Goal: Task Accomplishment & Management: Use online tool/utility

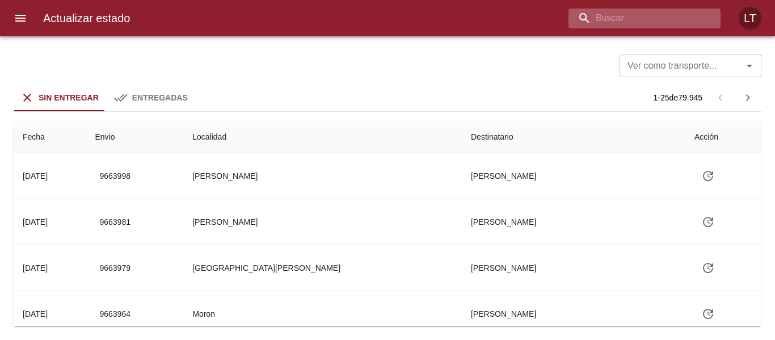
drag, startPoint x: 634, startPoint y: 17, endPoint x: 644, endPoint y: 20, distance: 10.1
click at [635, 17] on input "buscar" at bounding box center [634, 19] width 133 height 20
type input "9622632"
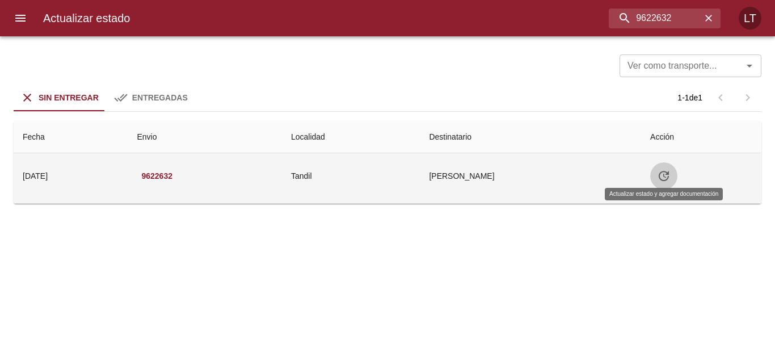
click at [665, 175] on icon "Tabla de envíos del cliente" at bounding box center [664, 176] width 14 height 14
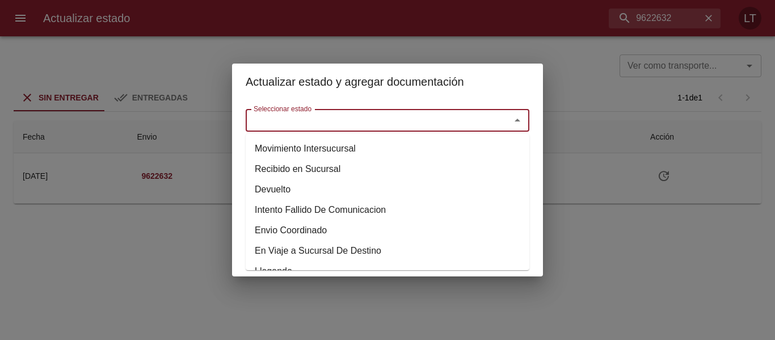
click at [411, 124] on input "Seleccionar estado" at bounding box center [370, 120] width 243 height 16
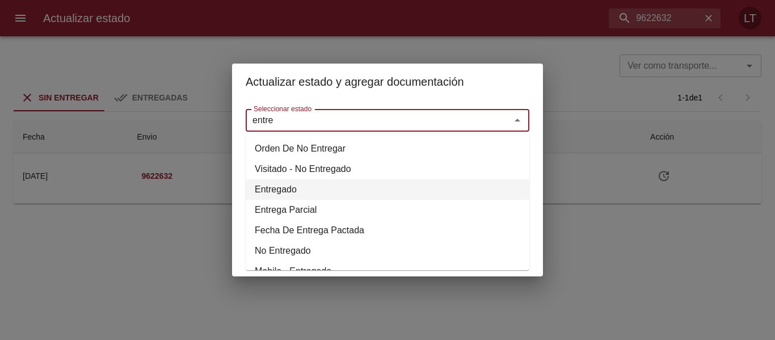
click at [295, 189] on li "Entregado" at bounding box center [388, 189] width 284 height 20
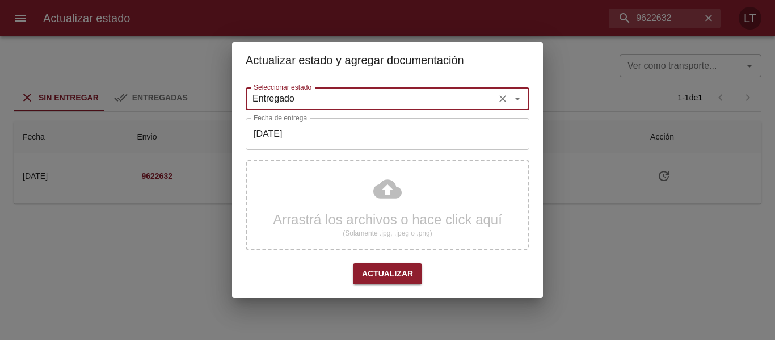
type input "Entregado"
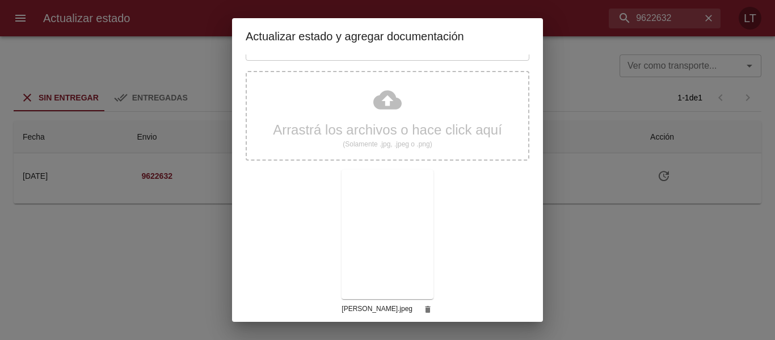
scroll to position [106, 0]
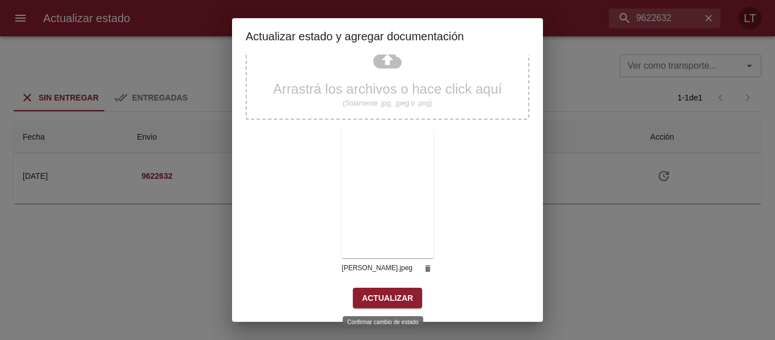
click at [394, 288] on button "Actualizar" at bounding box center [387, 298] width 69 height 21
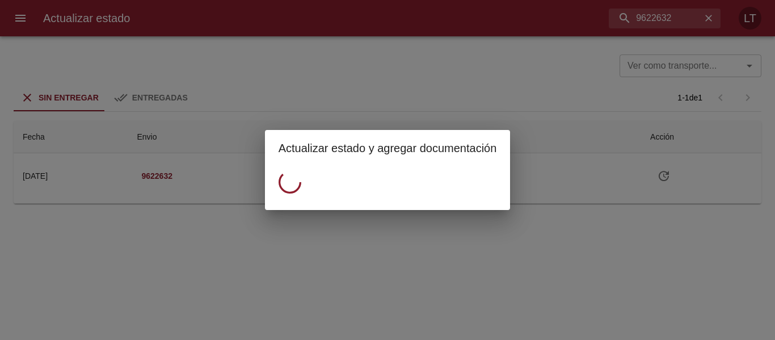
scroll to position [0, 0]
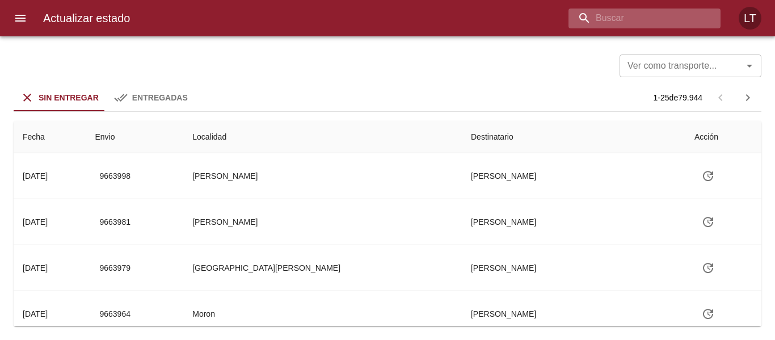
click at [648, 20] on input "buscar" at bounding box center [634, 19] width 133 height 20
type input "9621807"
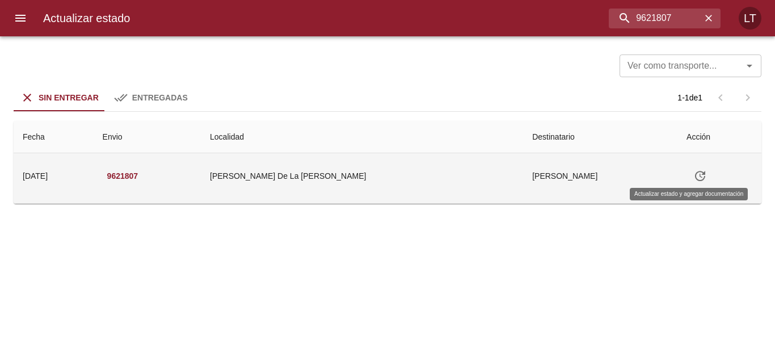
click at [693, 177] on icon "Tabla de envíos del cliente" at bounding box center [700, 176] width 14 height 14
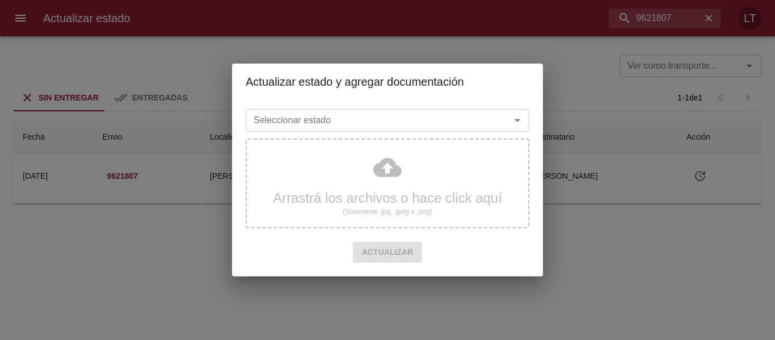
click at [363, 117] on input "Seleccionar estado" at bounding box center [370, 120] width 243 height 16
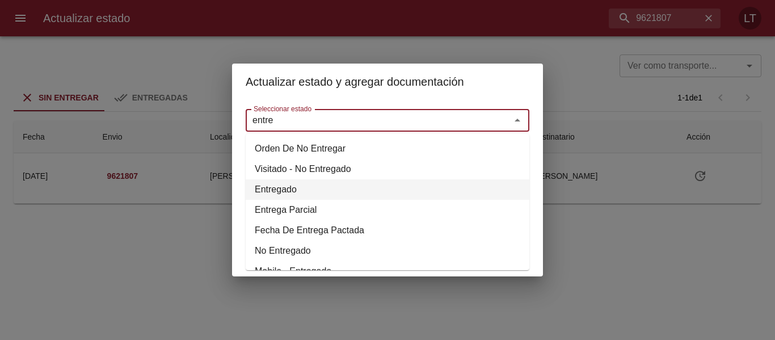
click at [292, 185] on li "Entregado" at bounding box center [388, 189] width 284 height 20
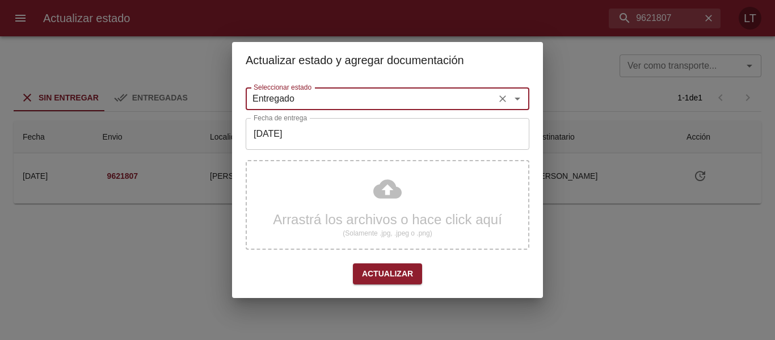
type input "Entregado"
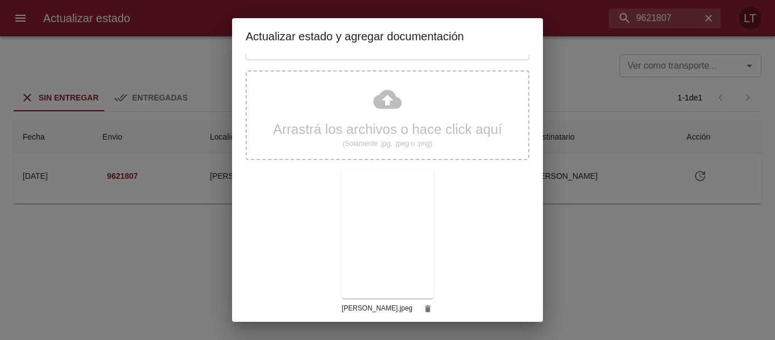
scroll to position [106, 0]
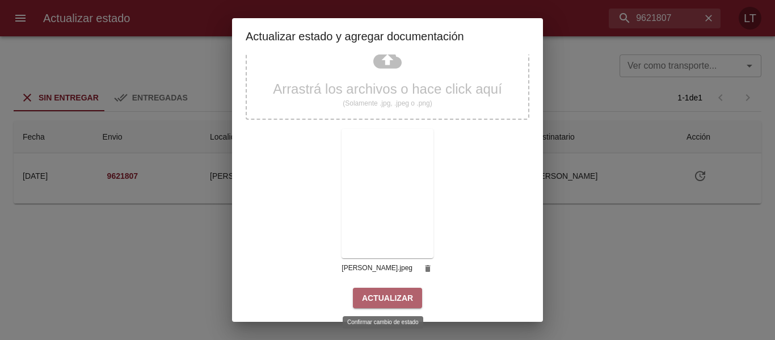
click at [399, 291] on span "Actualizar" at bounding box center [387, 298] width 51 height 14
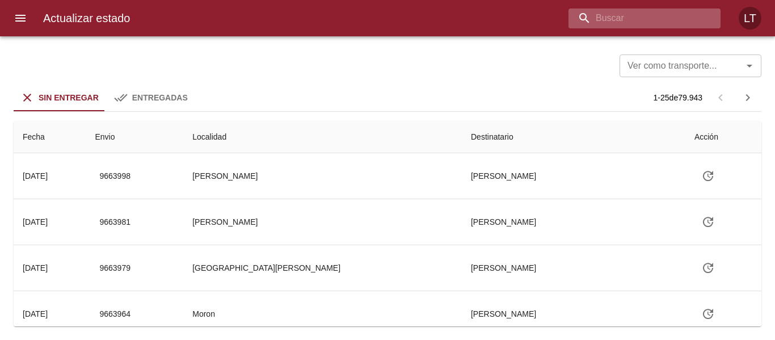
click at [639, 16] on input "buscar" at bounding box center [634, 19] width 133 height 20
type input "9623169"
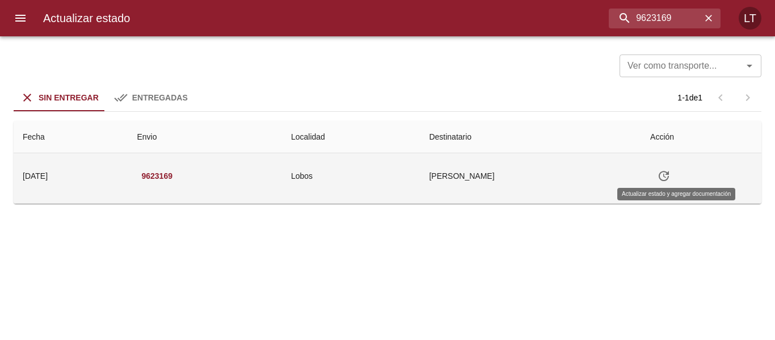
click at [669, 177] on icon "Tabla de envíos del cliente" at bounding box center [664, 176] width 10 height 10
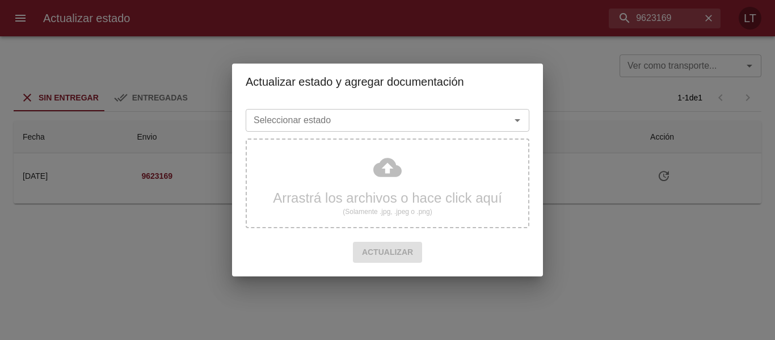
click at [339, 119] on input "Seleccionar estado" at bounding box center [370, 120] width 243 height 16
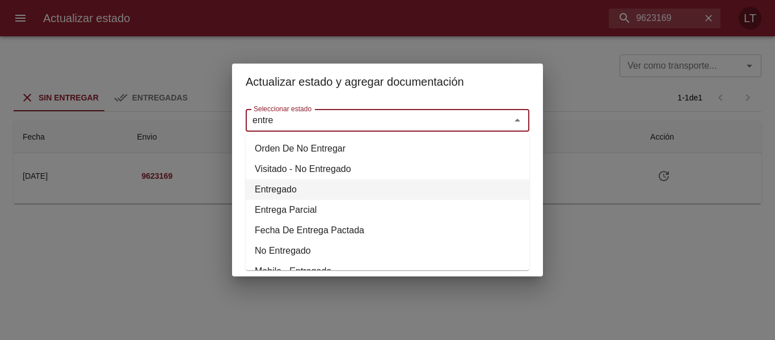
click at [290, 186] on li "Entregado" at bounding box center [388, 189] width 284 height 20
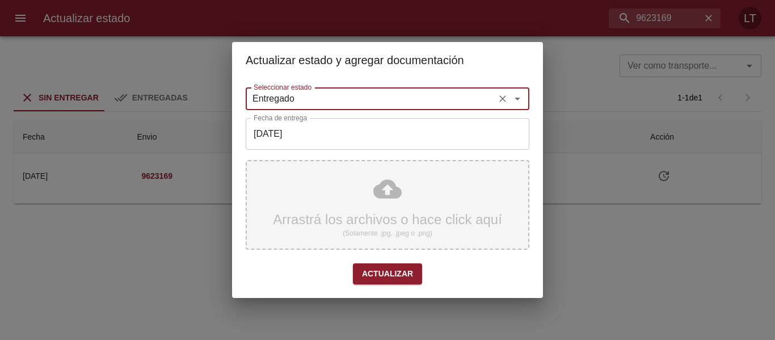
type input "Entregado"
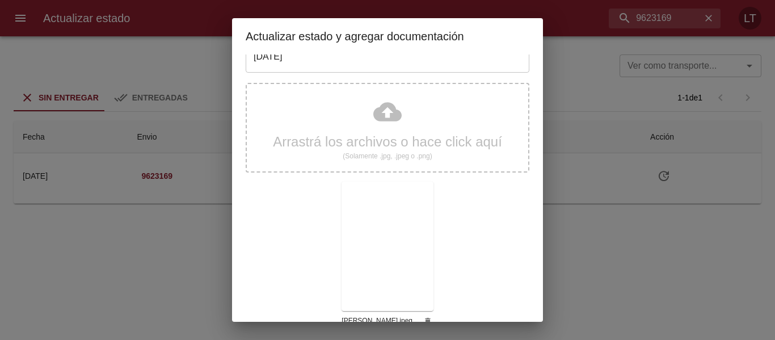
scroll to position [106, 0]
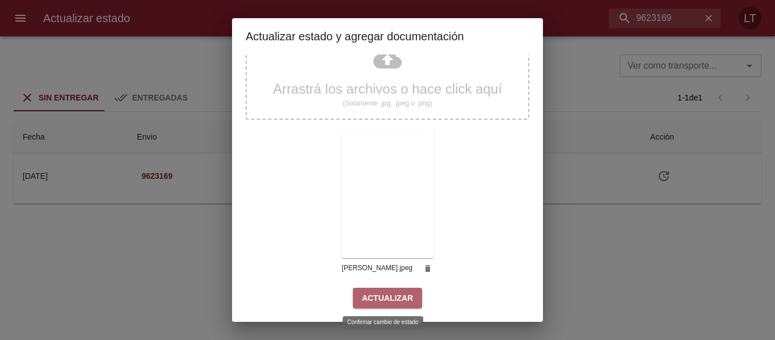
click at [395, 293] on span "Actualizar" at bounding box center [387, 298] width 51 height 14
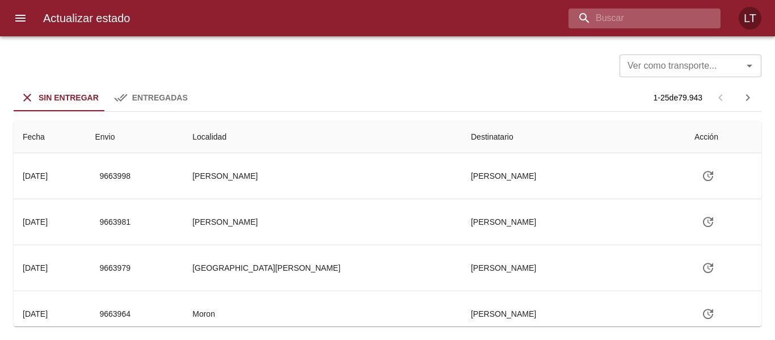
click at [639, 20] on input "buscar" at bounding box center [634, 19] width 133 height 20
type input "9608476"
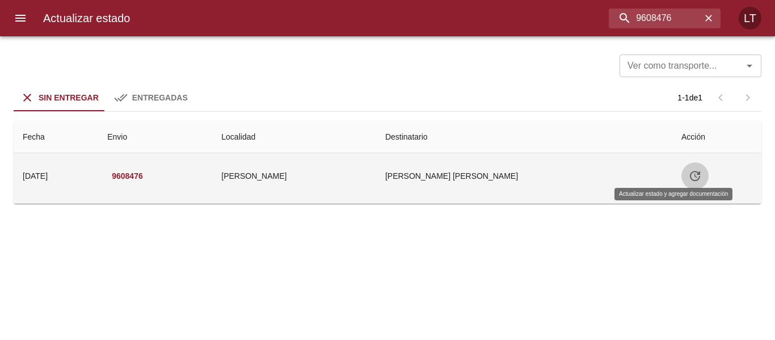
click at [688, 172] on icon "Tabla de envíos del cliente" at bounding box center [695, 176] width 14 height 14
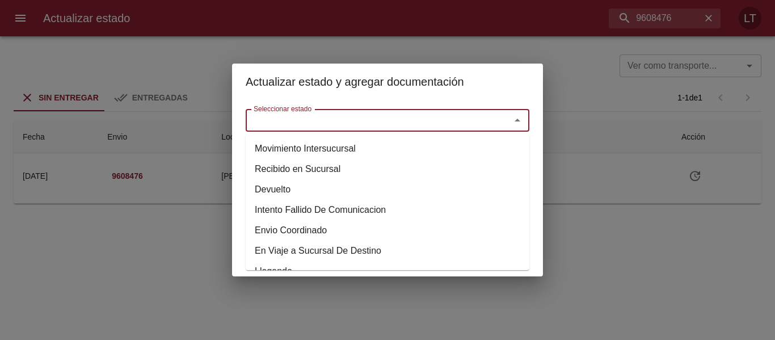
click at [399, 114] on input "Seleccionar estado" at bounding box center [370, 120] width 243 height 16
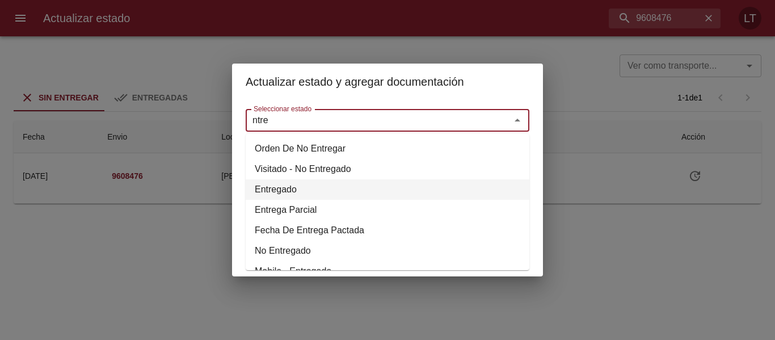
click at [277, 182] on li "Entregado" at bounding box center [388, 189] width 284 height 20
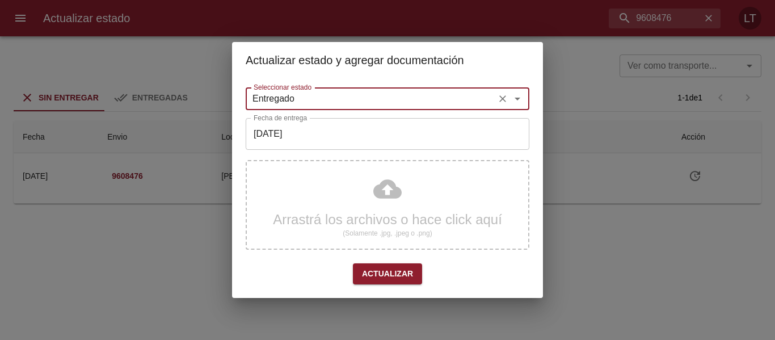
type input "Entregado"
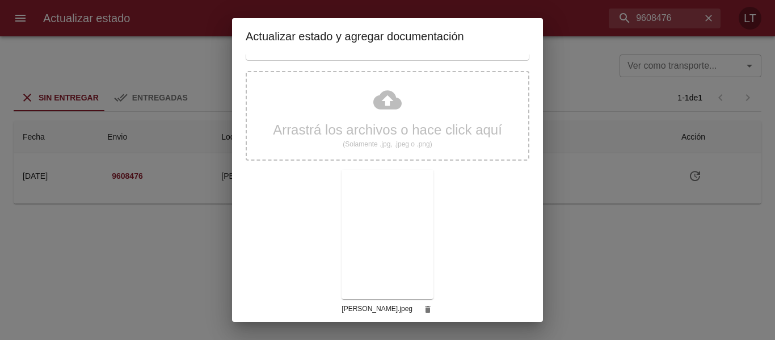
scroll to position [106, 0]
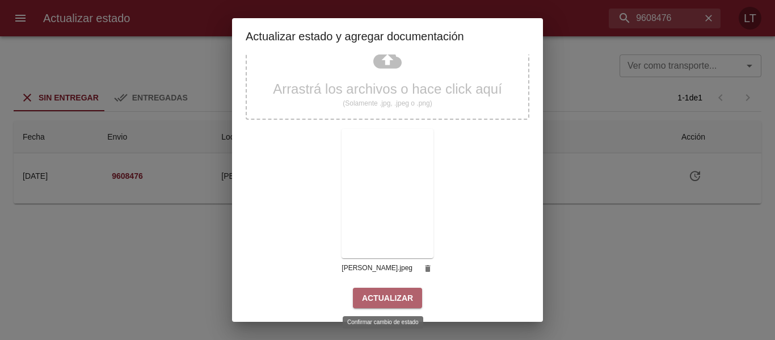
click at [395, 297] on span "Actualizar" at bounding box center [387, 298] width 51 height 14
